Goal: Task Accomplishment & Management: Use online tool/utility

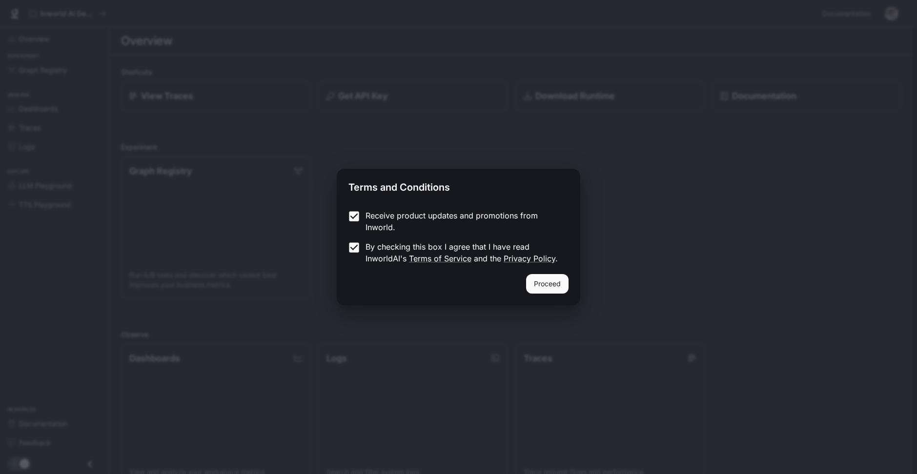
click at [544, 283] on button "Proceed" at bounding box center [547, 284] width 42 height 20
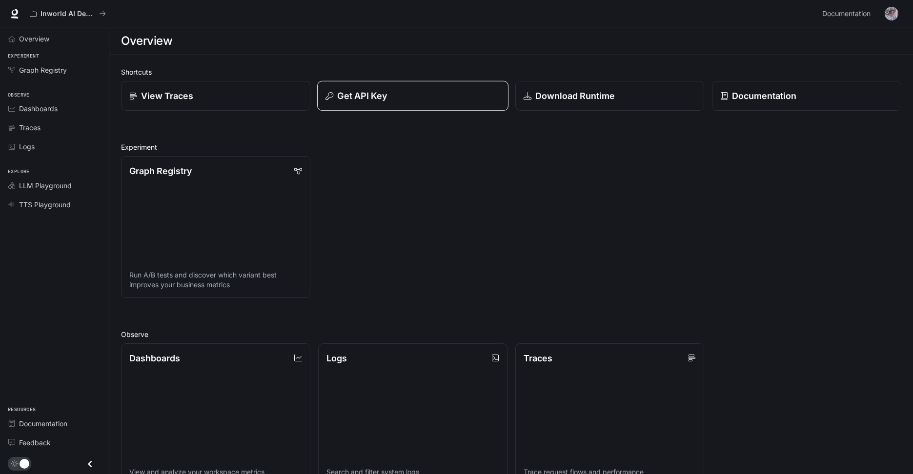
click at [392, 100] on div "Get API Key" at bounding box center [412, 95] width 174 height 13
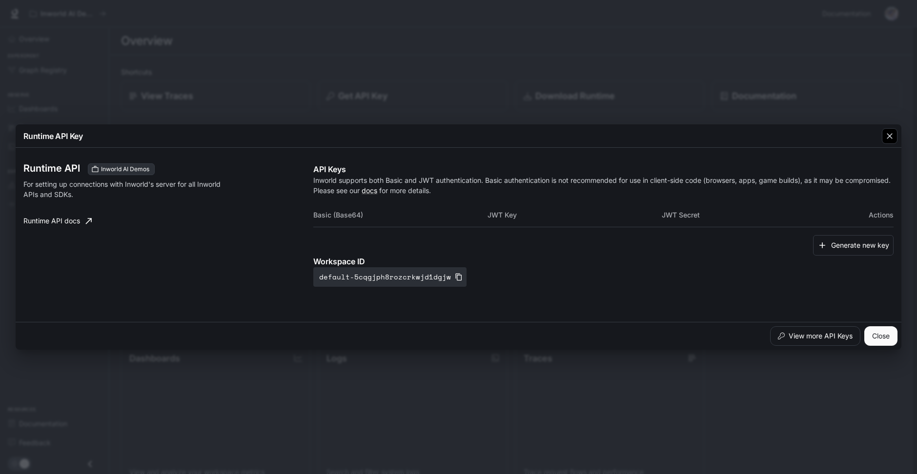
click at [888, 138] on icon "button" at bounding box center [889, 136] width 6 height 6
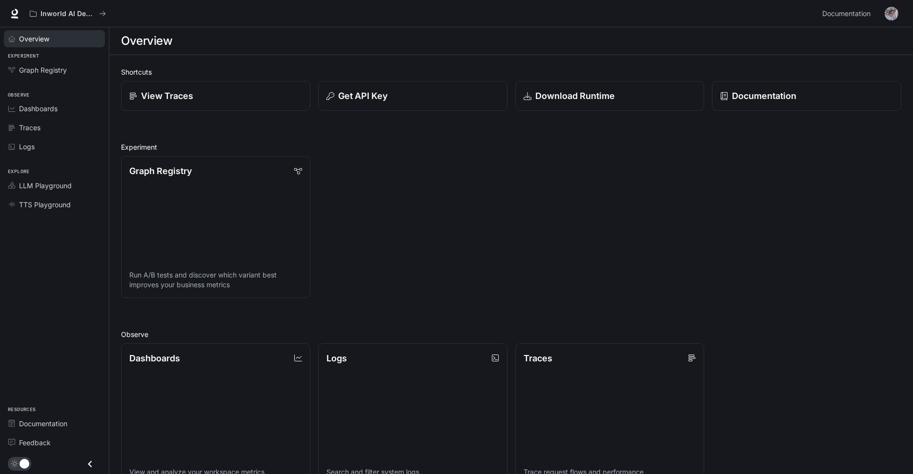
click at [44, 36] on span "Overview" at bounding box center [34, 39] width 30 height 10
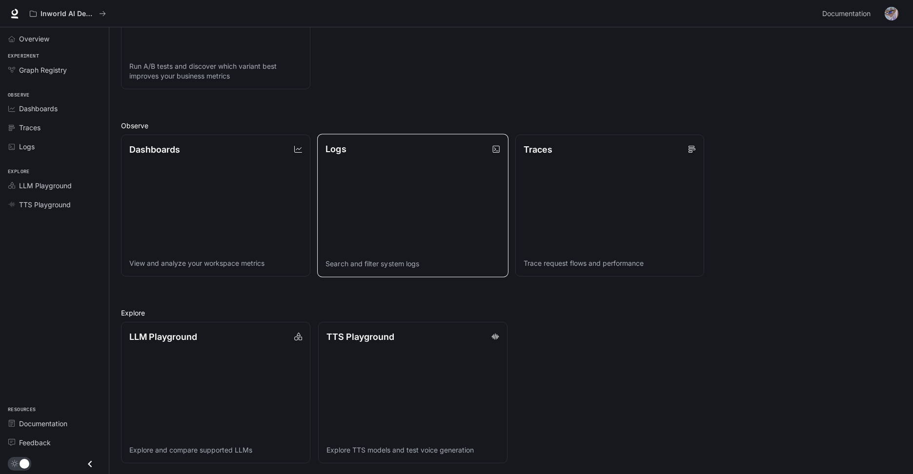
scroll to position [210, 0]
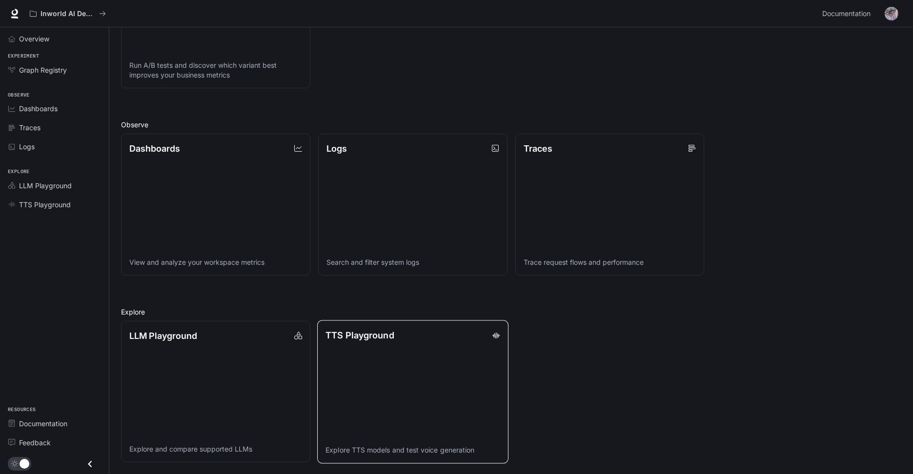
click at [428, 360] on link "TTS Playground Explore TTS models and test voice generation" at bounding box center [412, 391] width 191 height 143
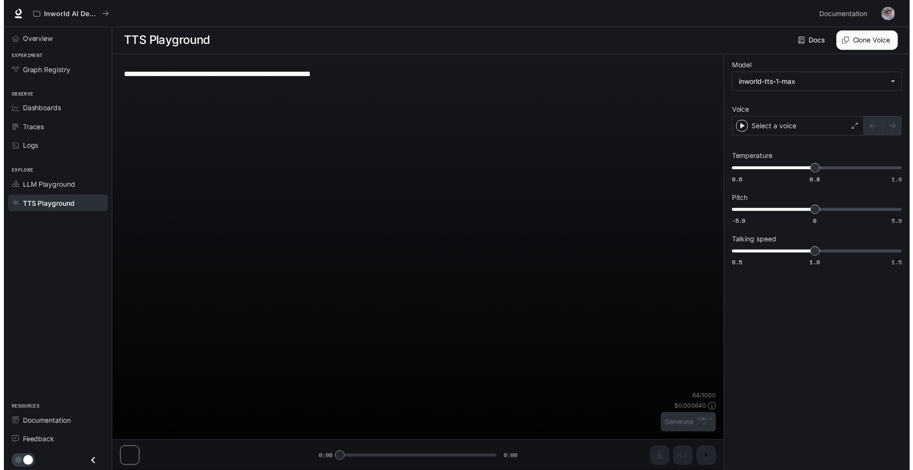
scroll to position [0, 0]
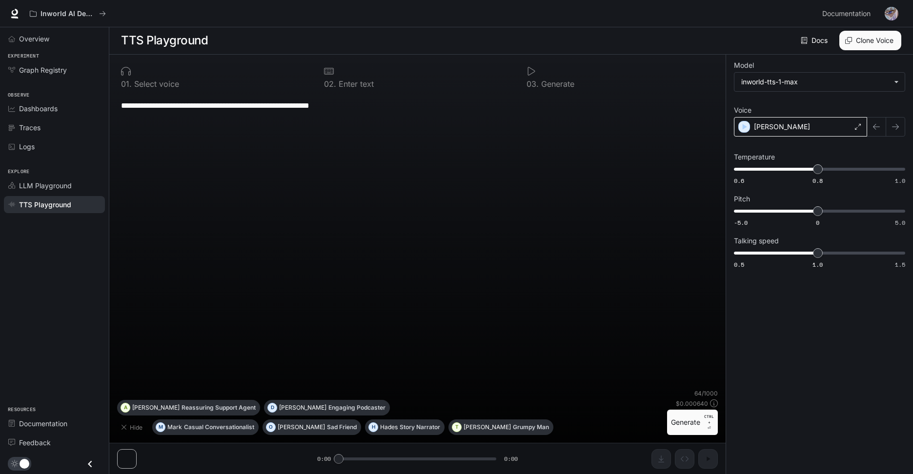
click at [815, 131] on div "Alex" at bounding box center [800, 127] width 133 height 20
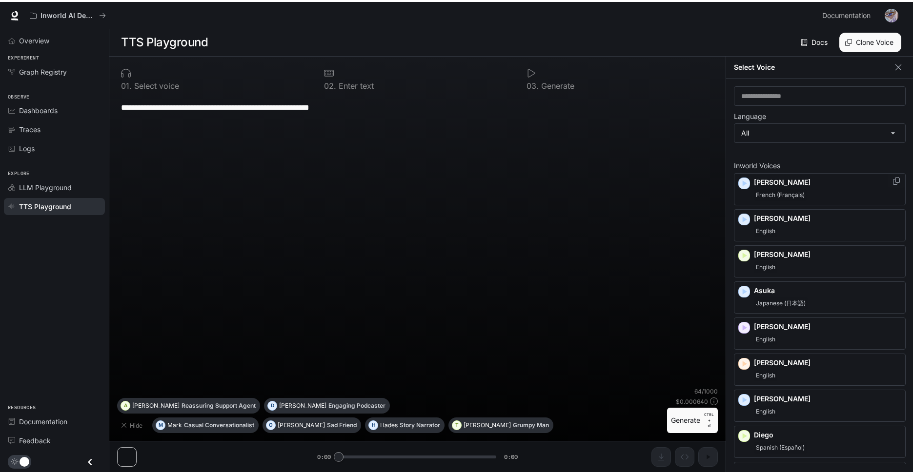
scroll to position [0, 0]
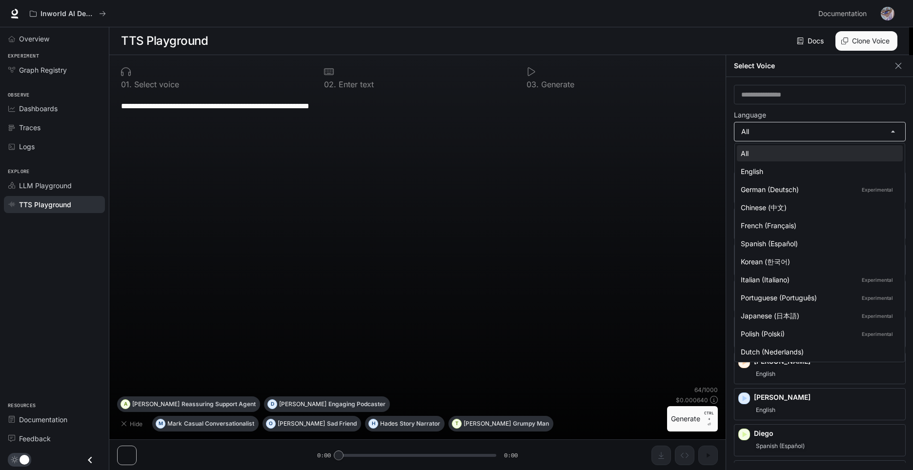
click at [787, 131] on body "**********" at bounding box center [456, 235] width 913 height 471
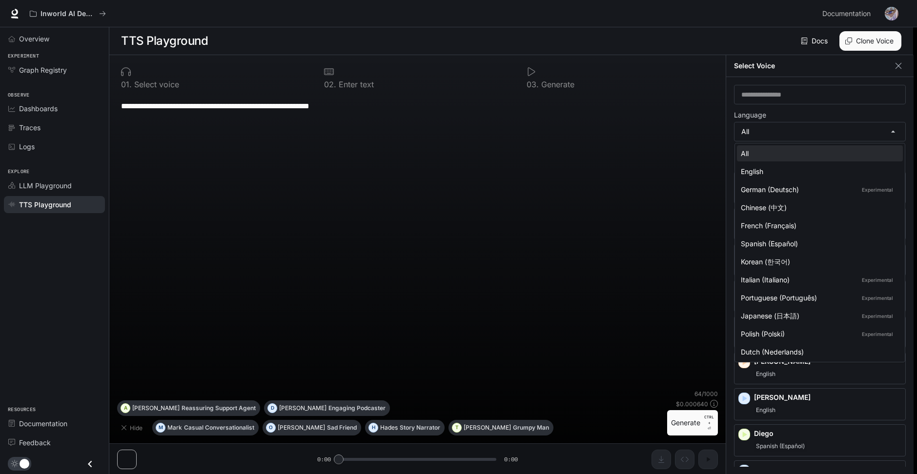
click at [781, 137] on div at bounding box center [458, 237] width 917 height 474
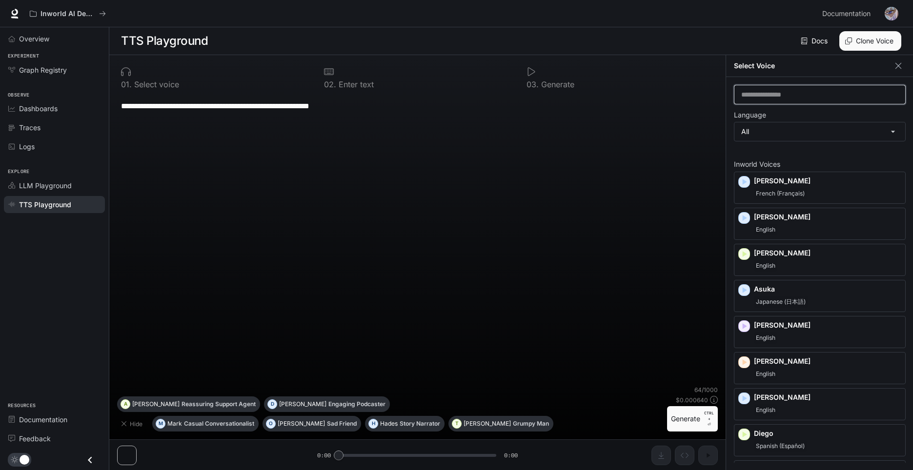
click at [792, 96] on input "text" at bounding box center [819, 95] width 171 height 10
click at [793, 96] on input "text" at bounding box center [819, 95] width 171 height 10
click at [577, 117] on div "**********" at bounding box center [417, 105] width 593 height 23
click at [361, 111] on textarea "**********" at bounding box center [417, 105] width 593 height 11
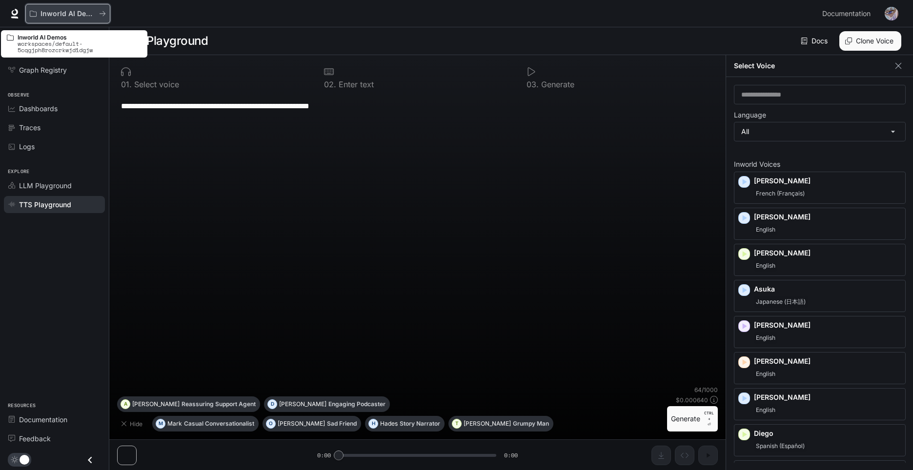
click at [67, 14] on p "Inworld AI Demos" at bounding box center [67, 14] width 55 height 8
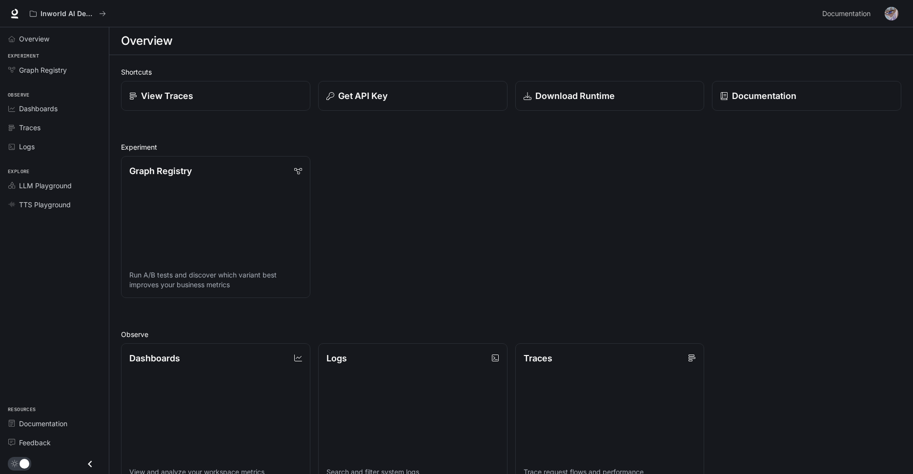
click at [230, 53] on section "Overview" at bounding box center [510, 41] width 803 height 28
click at [17, 14] on icon at bounding box center [15, 12] width 6 height 7
click at [826, 93] on div "Documentation" at bounding box center [806, 95] width 174 height 13
click at [888, 13] on img "button" at bounding box center [891, 14] width 14 height 14
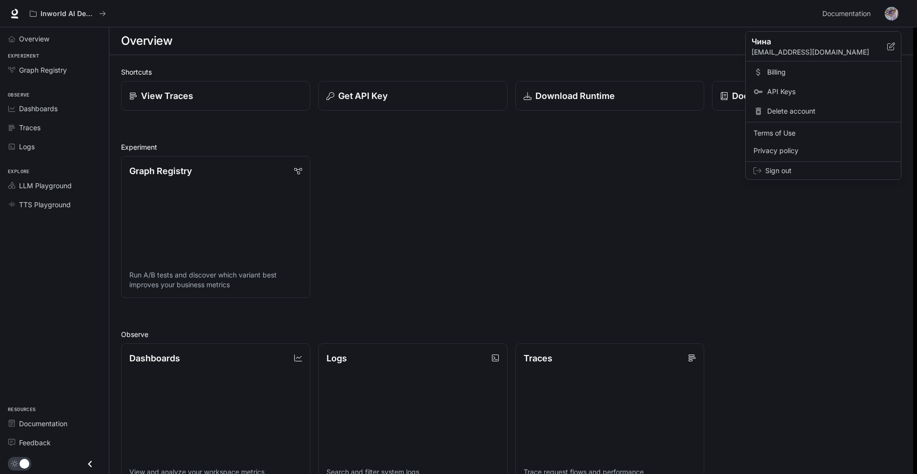
click at [813, 45] on p "Чина" at bounding box center [811, 42] width 120 height 12
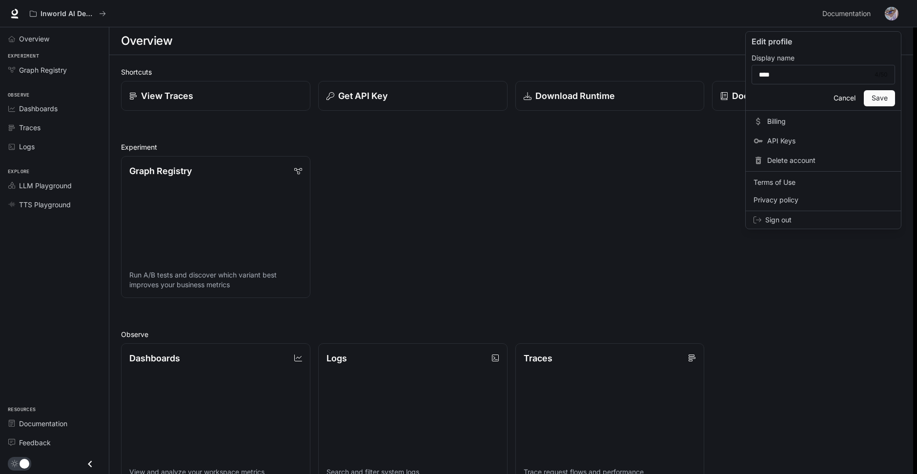
click at [839, 99] on button "Cancel" at bounding box center [843, 98] width 31 height 16
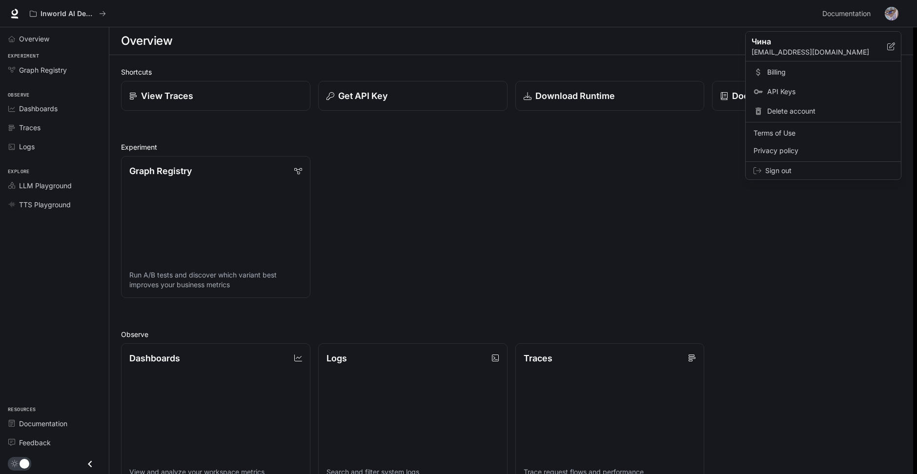
click at [773, 51] on p "noobyara558@gmail.com" at bounding box center [819, 52] width 136 height 10
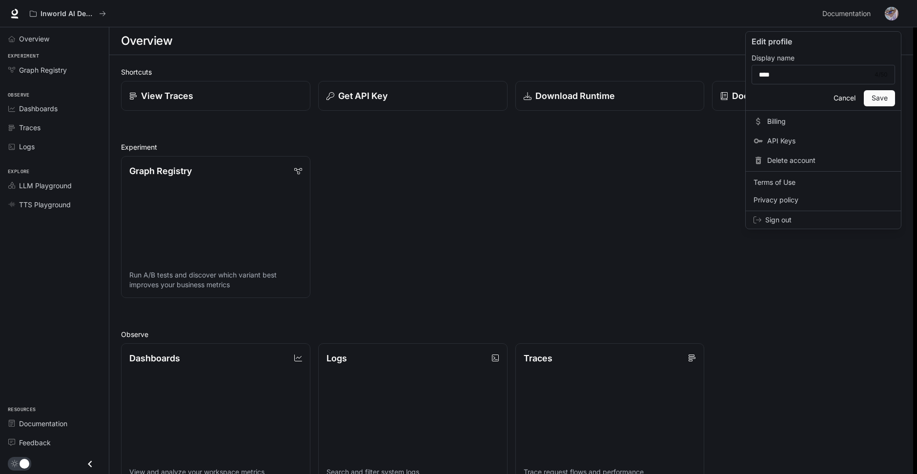
click at [774, 45] on p "Edit profile" at bounding box center [822, 42] width 143 height 12
click at [854, 101] on button "Cancel" at bounding box center [843, 98] width 31 height 16
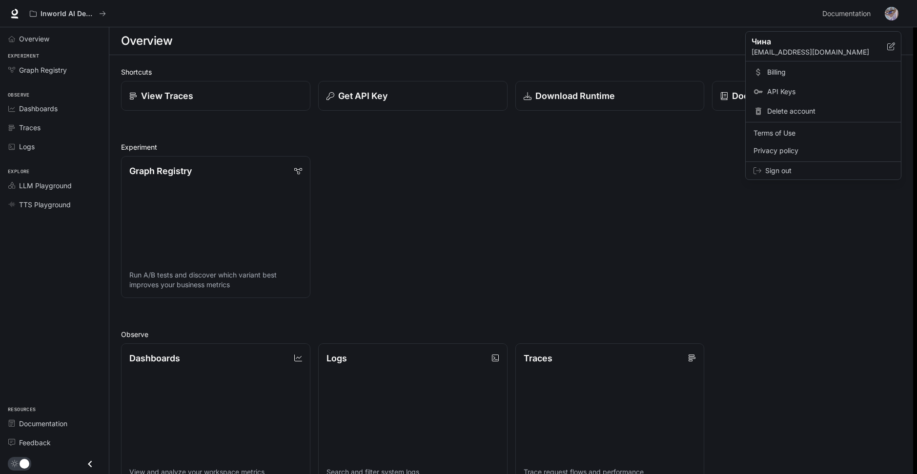
click at [898, 10] on div at bounding box center [458, 237] width 917 height 474
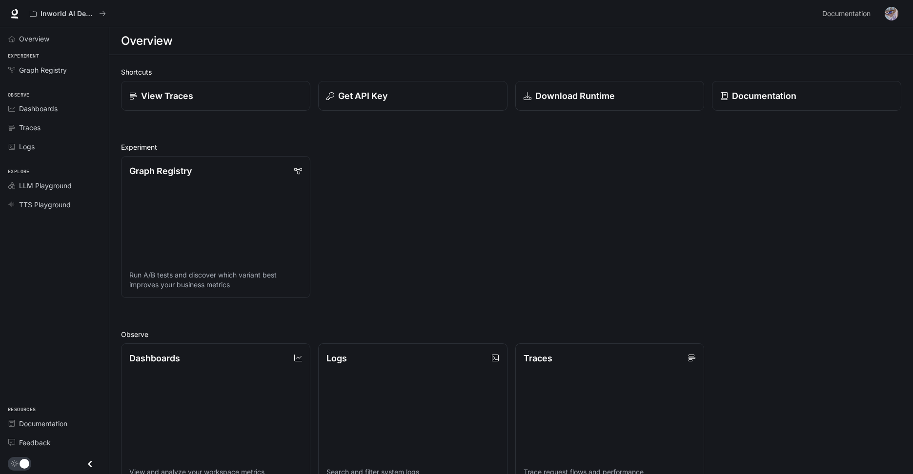
click at [896, 12] on img "button" at bounding box center [891, 14] width 14 height 14
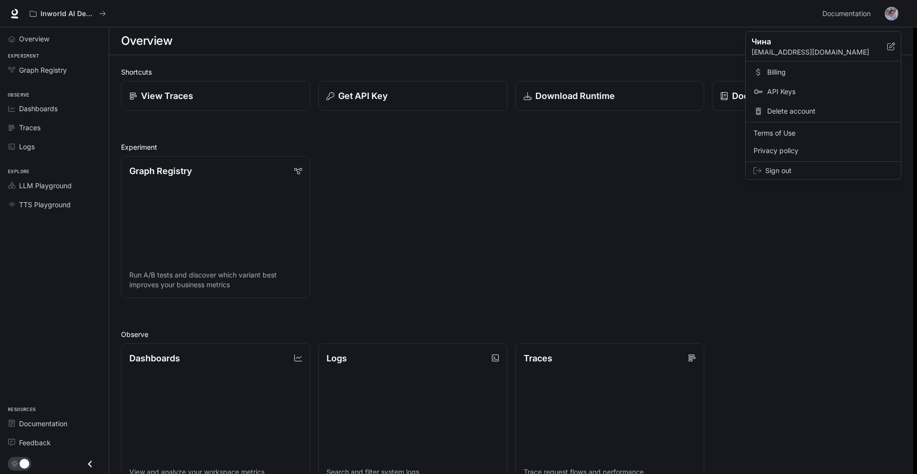
click at [108, 119] on div at bounding box center [458, 237] width 917 height 474
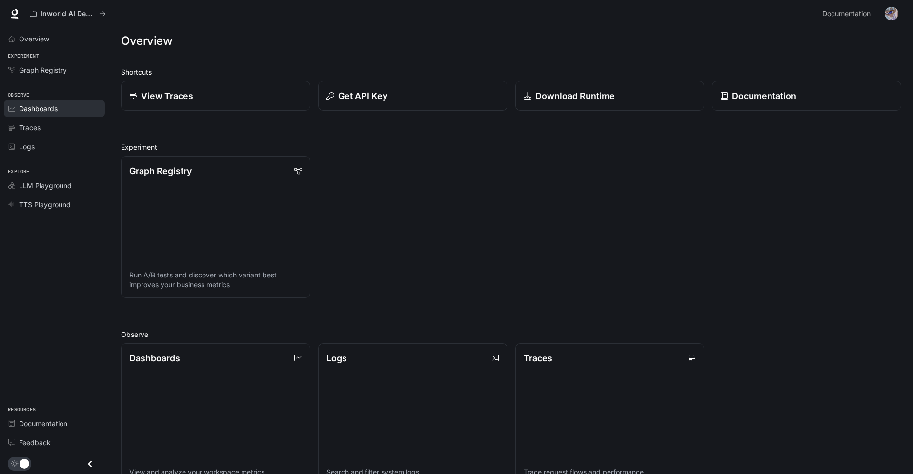
click at [43, 102] on link "Dashboards" at bounding box center [54, 108] width 101 height 17
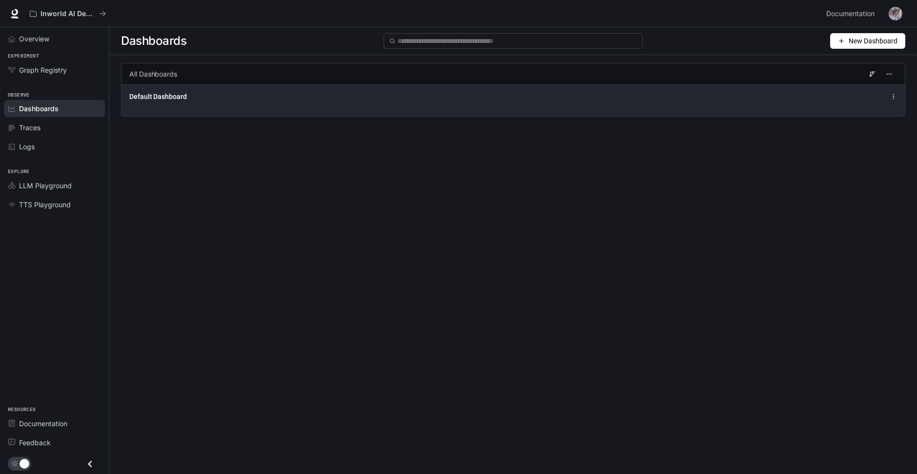
click at [599, 89] on div "Default Dashboard" at bounding box center [512, 100] width 783 height 32
